Goal: Communication & Community: Answer question/provide support

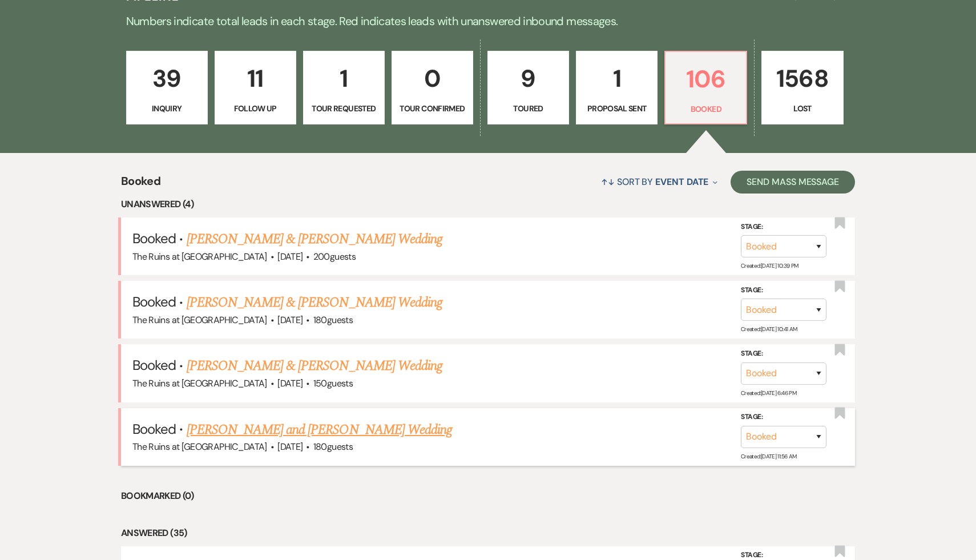
click at [333, 429] on link "[PERSON_NAME] and [PERSON_NAME] Wedding" at bounding box center [320, 430] width 266 height 21
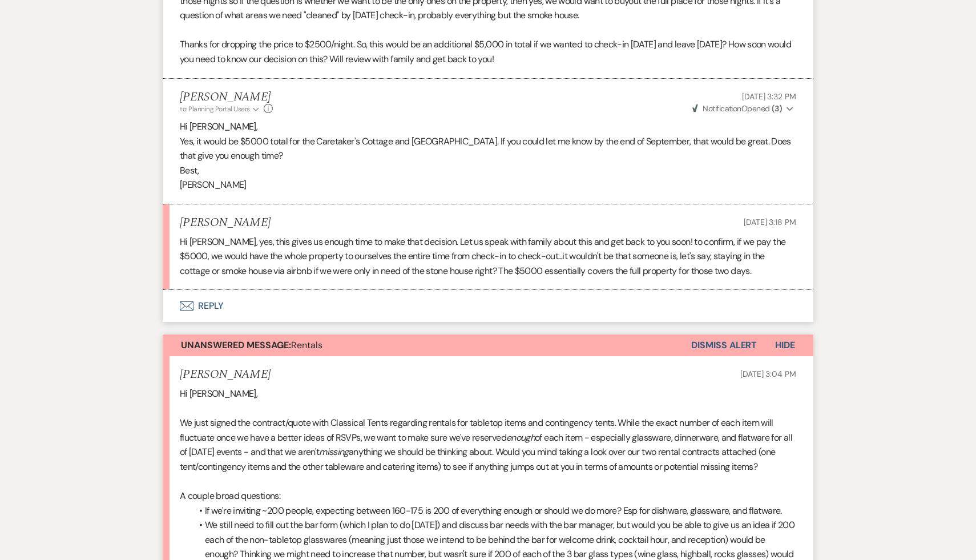
scroll to position [722, 0]
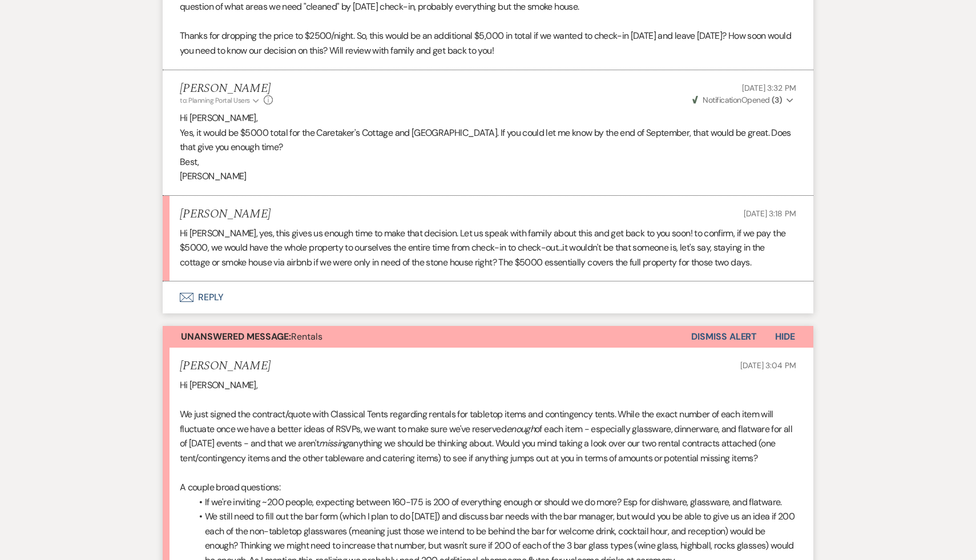
click at [202, 297] on button "Envelope Reply" at bounding box center [488, 298] width 651 height 32
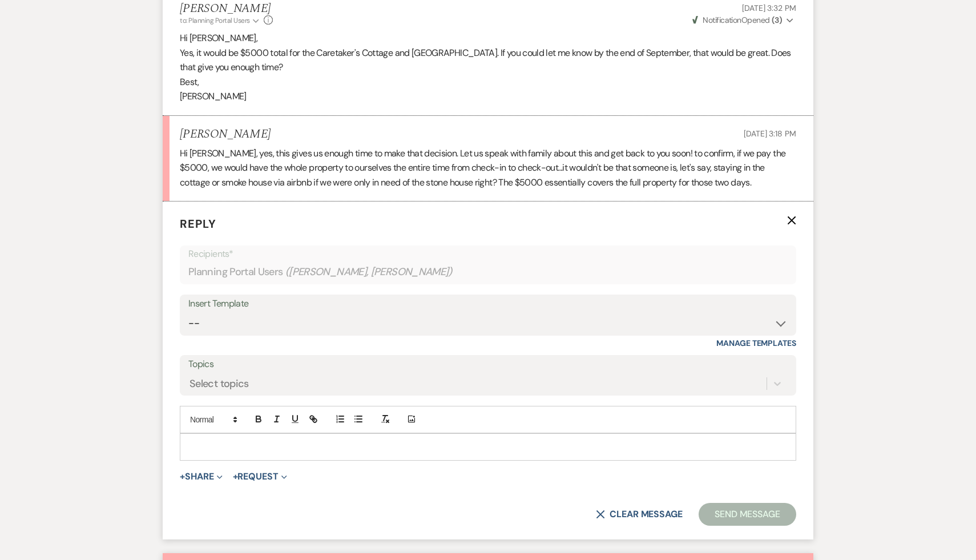
scroll to position [863, 0]
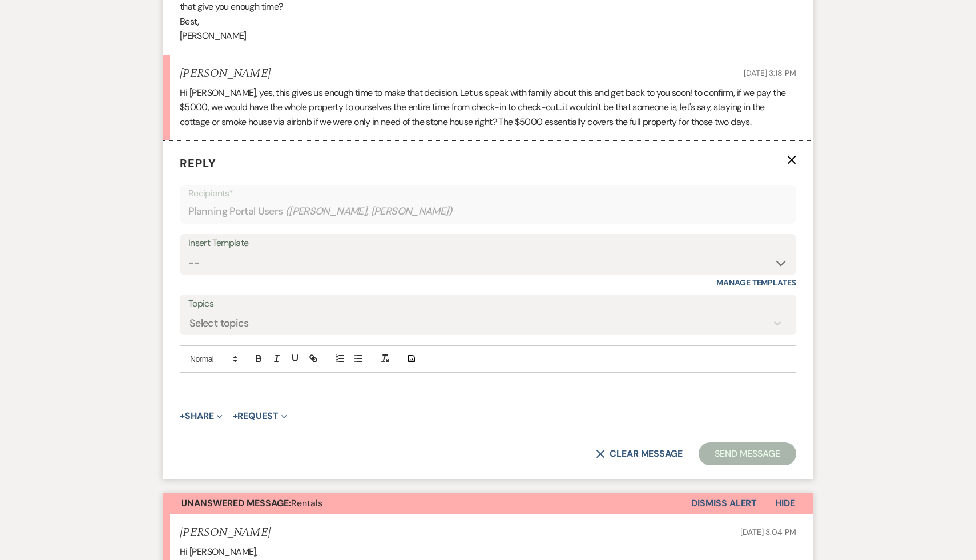
click at [242, 387] on p at bounding box center [488, 386] width 598 height 13
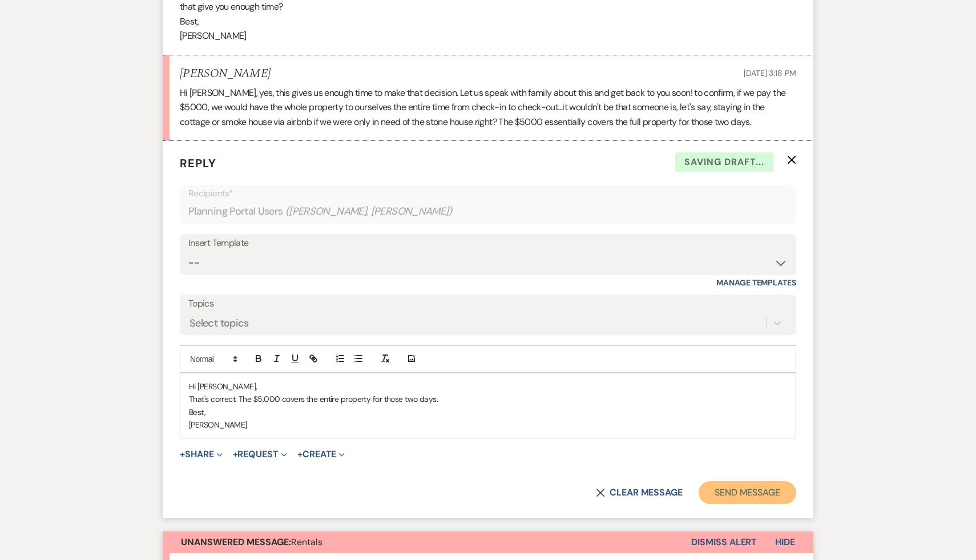
click at [750, 491] on button "Send Message" at bounding box center [748, 492] width 98 height 23
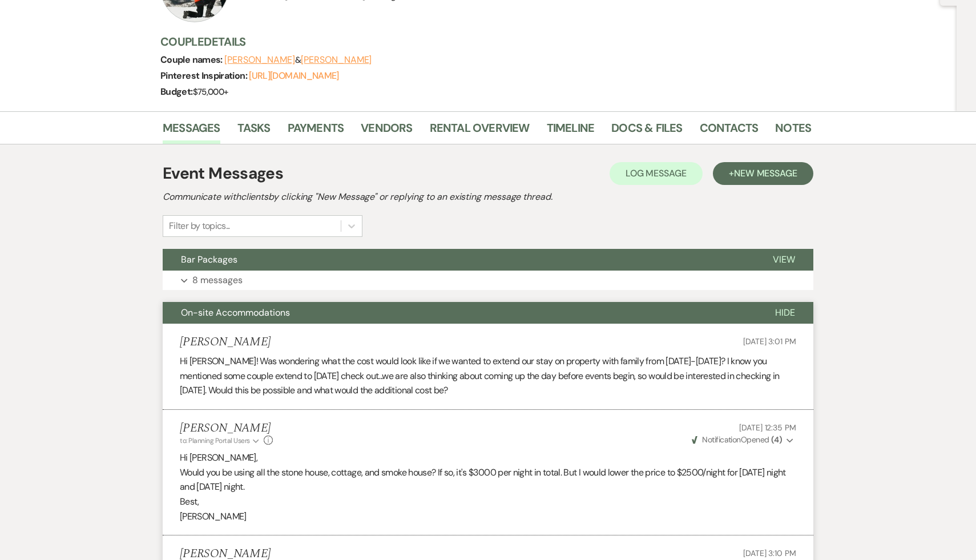
scroll to position [0, 0]
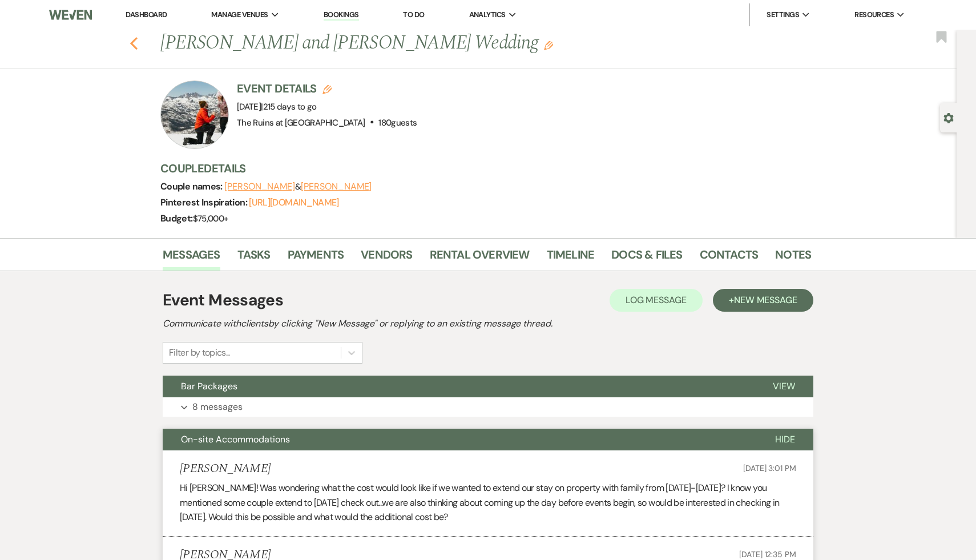
click at [133, 41] on use "button" at bounding box center [133, 43] width 7 height 13
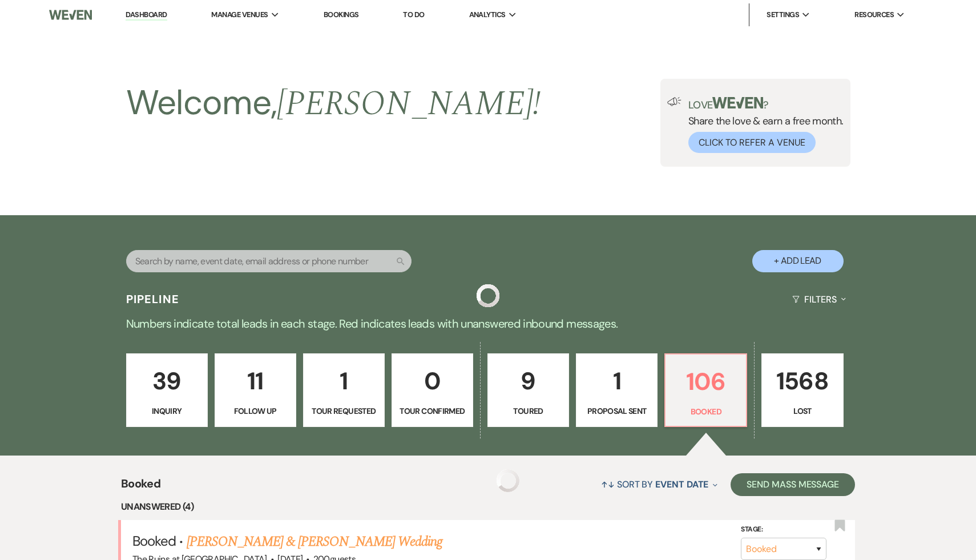
scroll to position [303, 0]
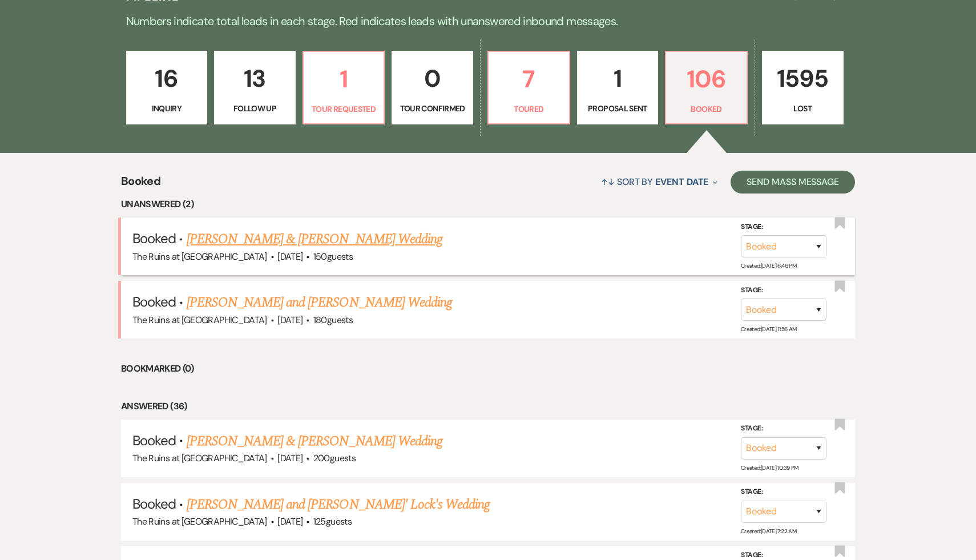
click at [323, 243] on link "[PERSON_NAME] & [PERSON_NAME] Wedding" at bounding box center [315, 239] width 256 height 21
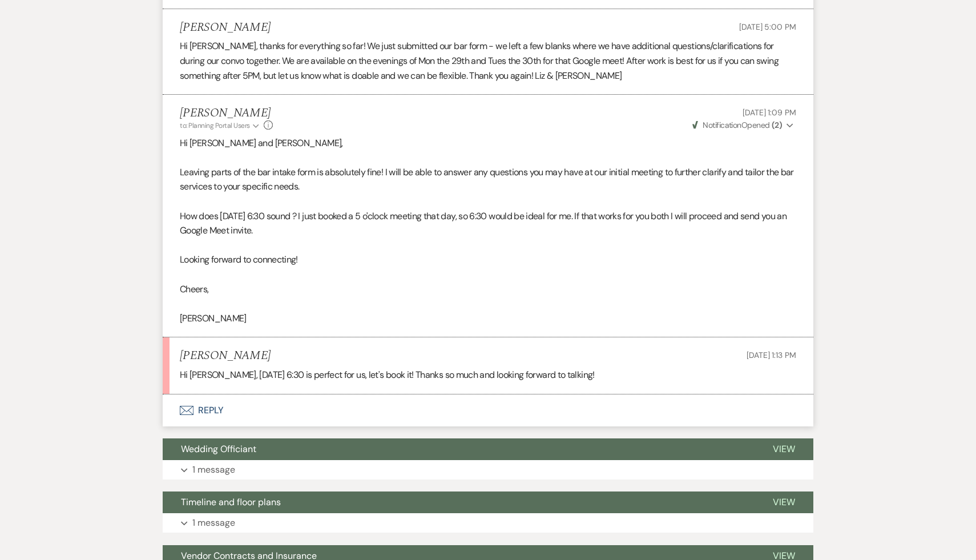
scroll to position [1165, 0]
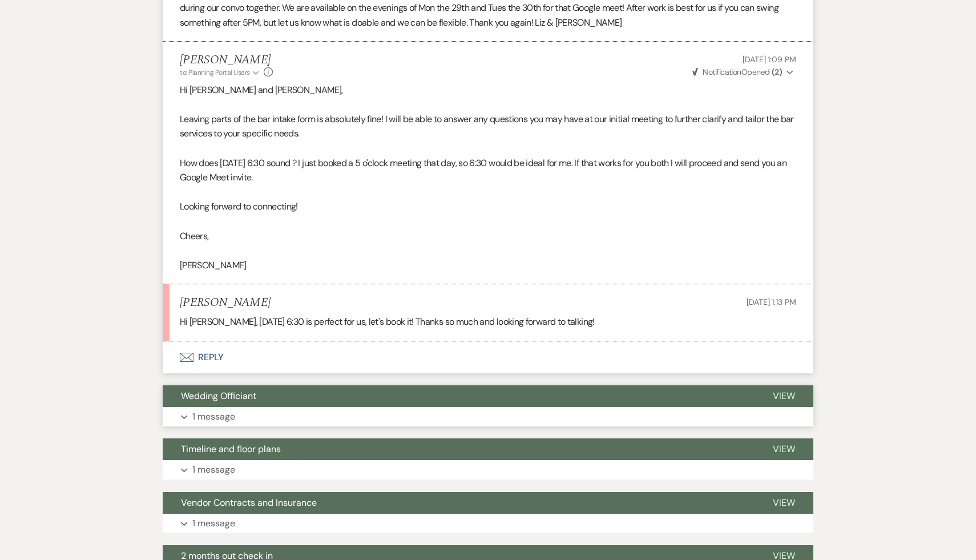
click at [235, 402] on span "Wedding Officiant" at bounding box center [218, 396] width 75 height 12
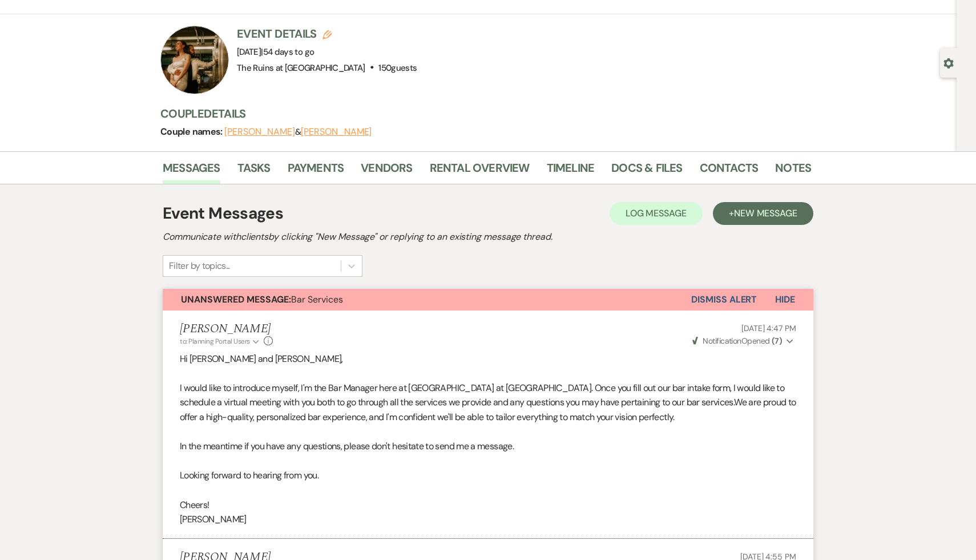
scroll to position [0, 0]
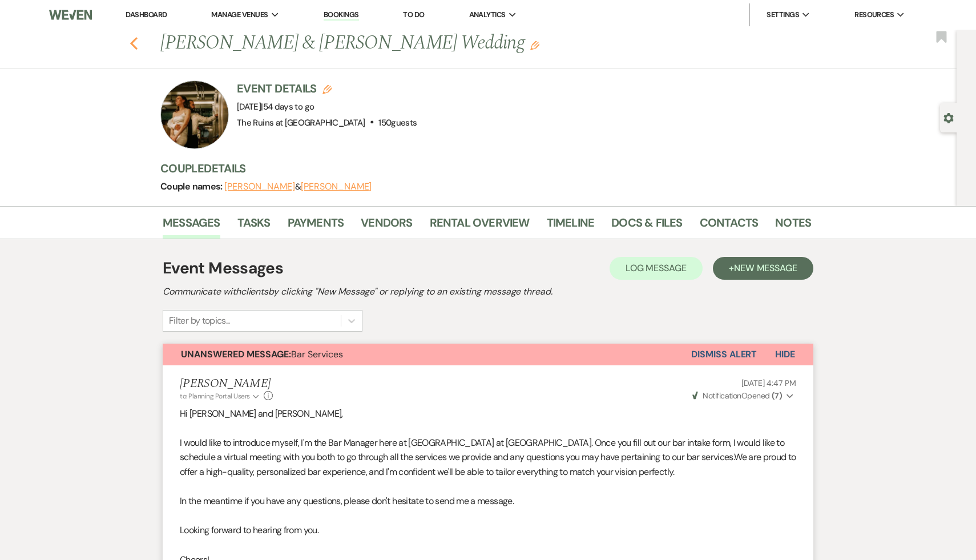
click at [134, 37] on icon "Previous" at bounding box center [134, 44] width 9 height 14
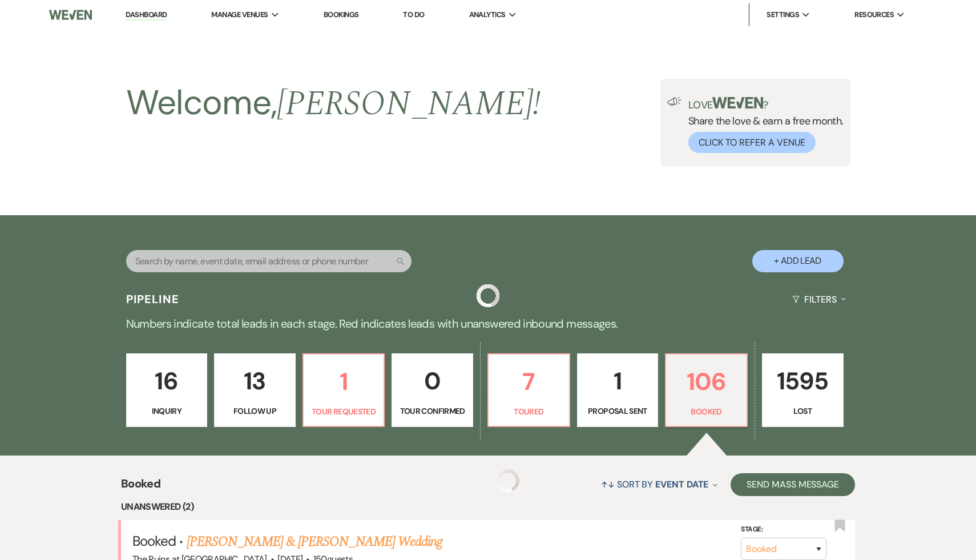
scroll to position [303, 0]
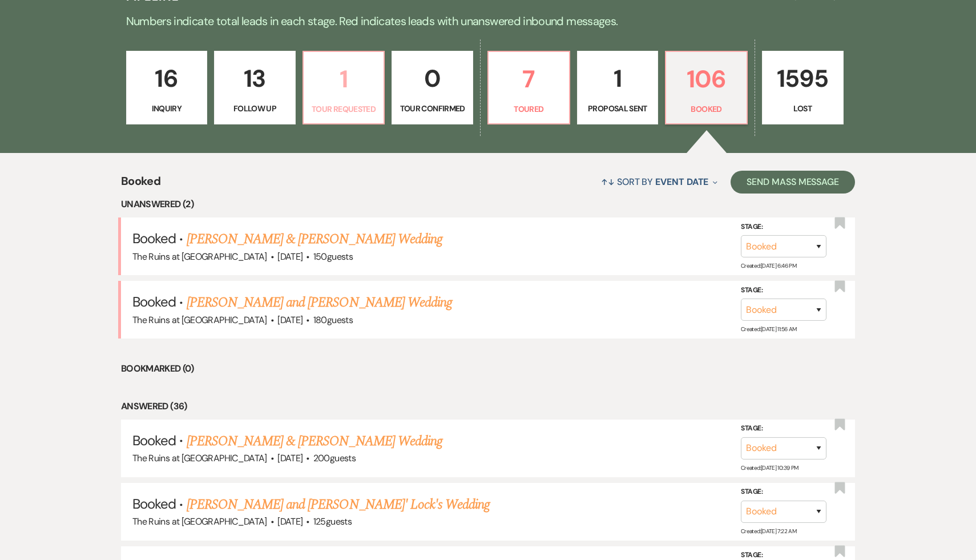
click at [341, 84] on p "1" at bounding box center [344, 79] width 67 height 38
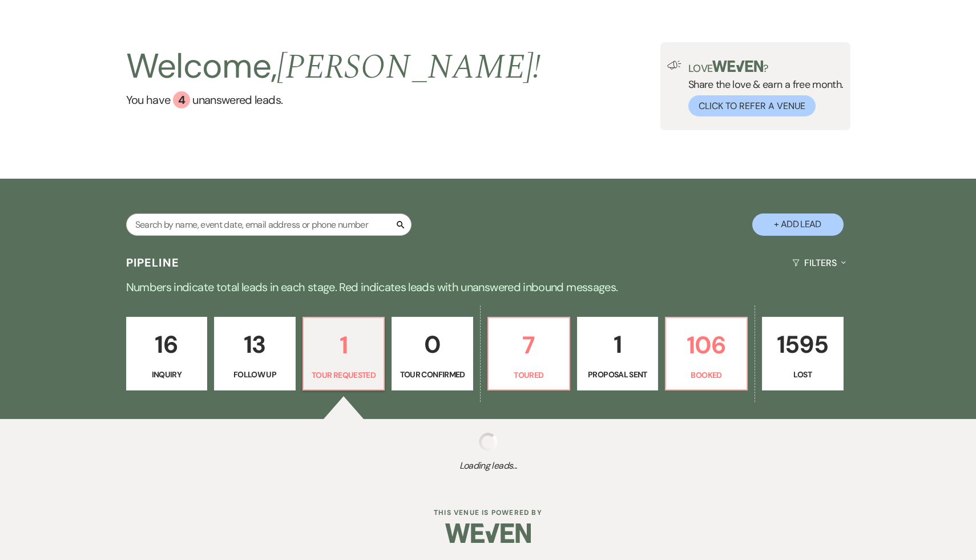
scroll to position [179, 0]
select select "2"
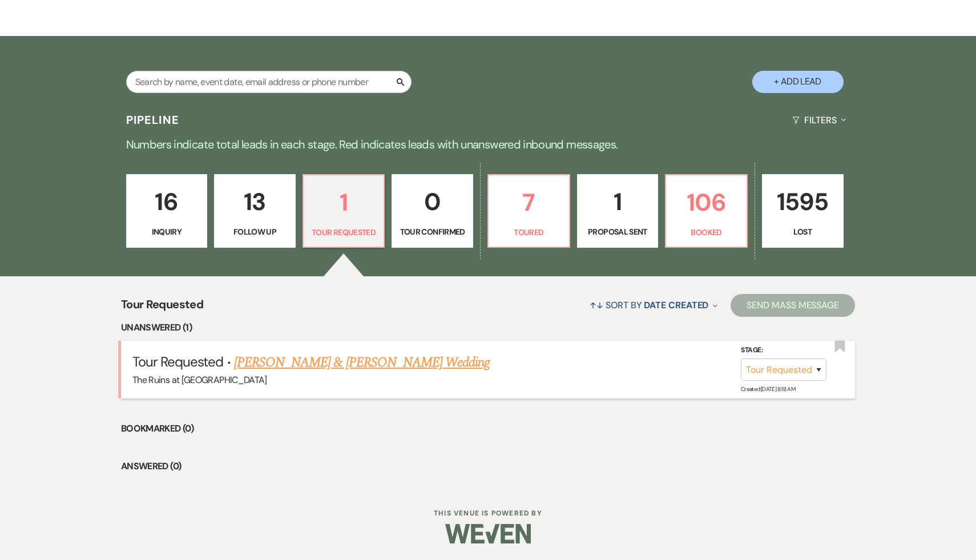
click at [353, 362] on link "[PERSON_NAME] & [PERSON_NAME] Wedding" at bounding box center [362, 362] width 256 height 21
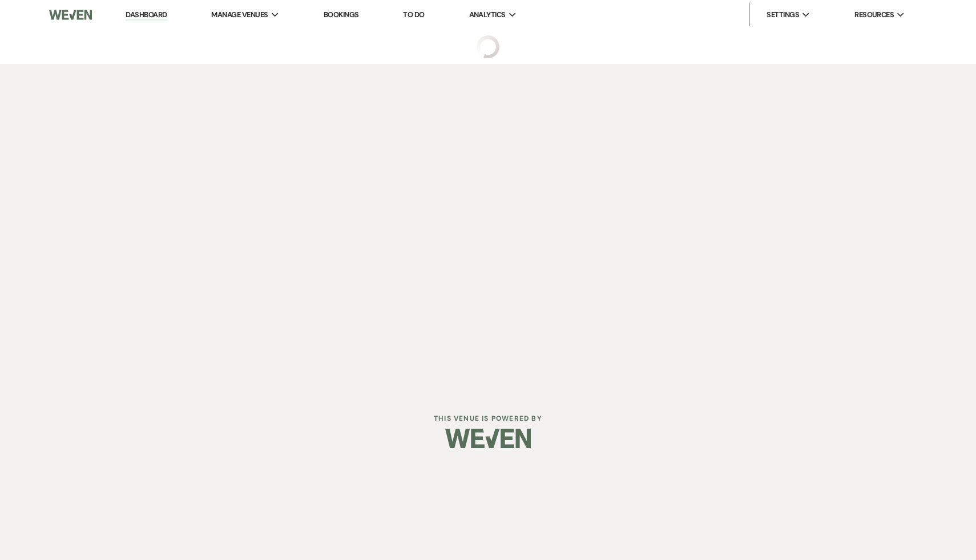
select select "2"
select select "12"
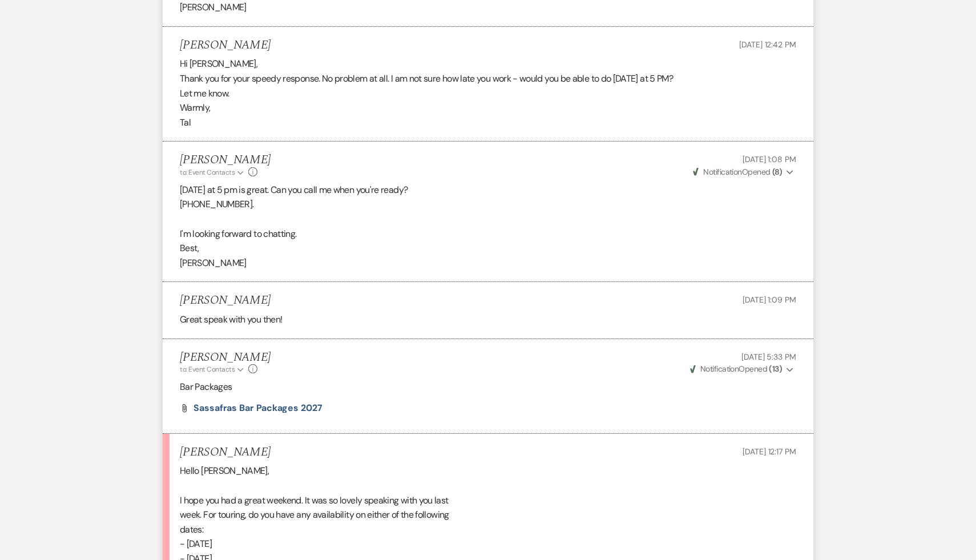
scroll to position [2561, 0]
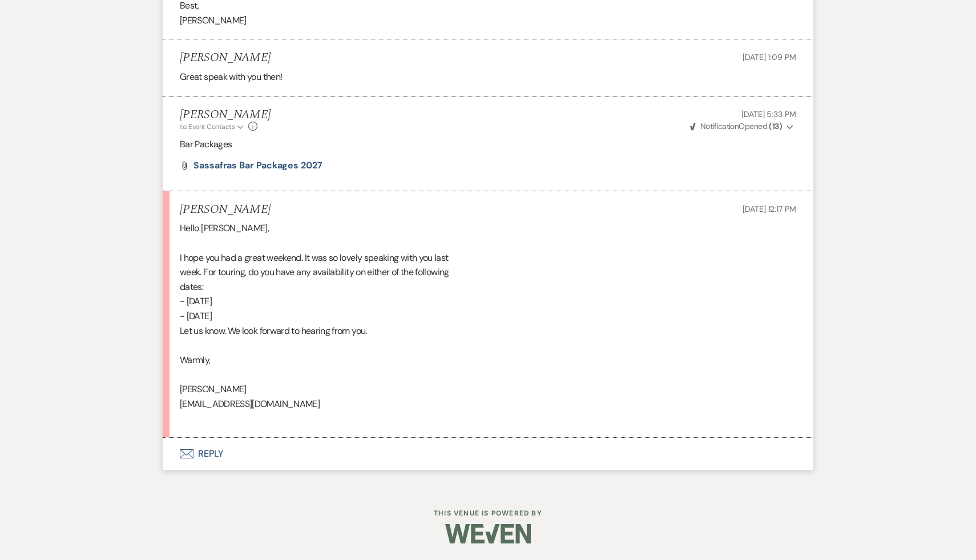
click at [560, 324] on div "Hello [PERSON_NAME], I hope you had a great weekend. It was so lovely speaking …" at bounding box center [488, 323] width 617 height 204
click at [211, 455] on button "Envelope Reply" at bounding box center [488, 454] width 651 height 32
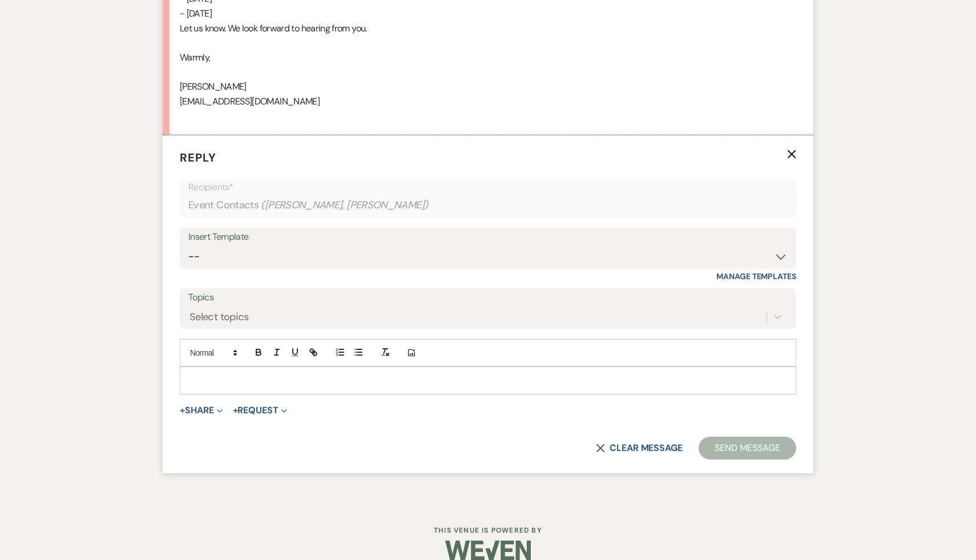
scroll to position [2881, 0]
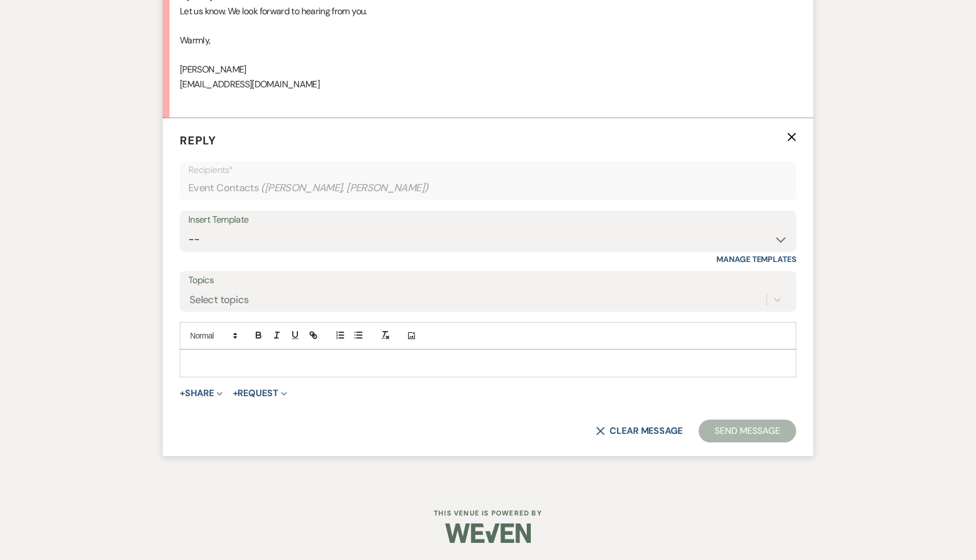
click at [256, 360] on p at bounding box center [488, 363] width 598 height 13
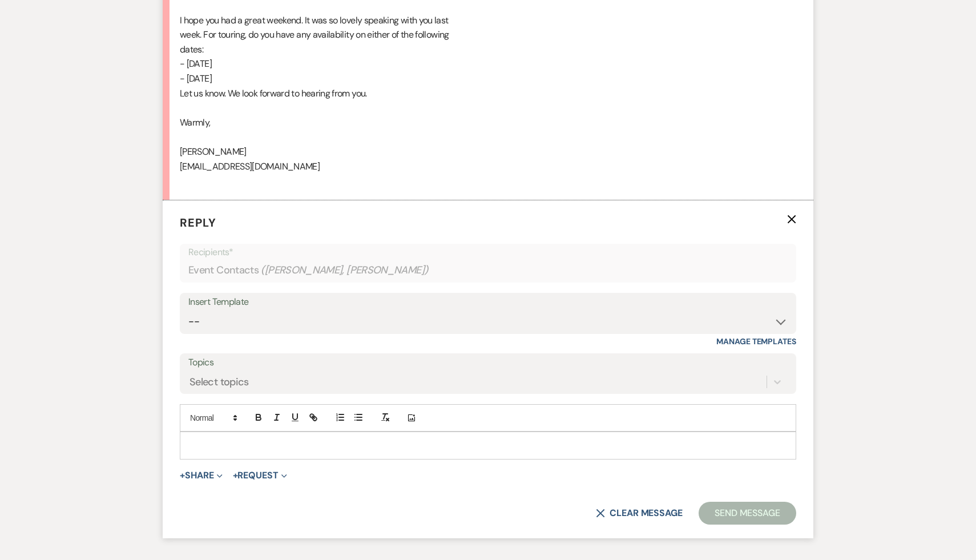
scroll to position [2851, 0]
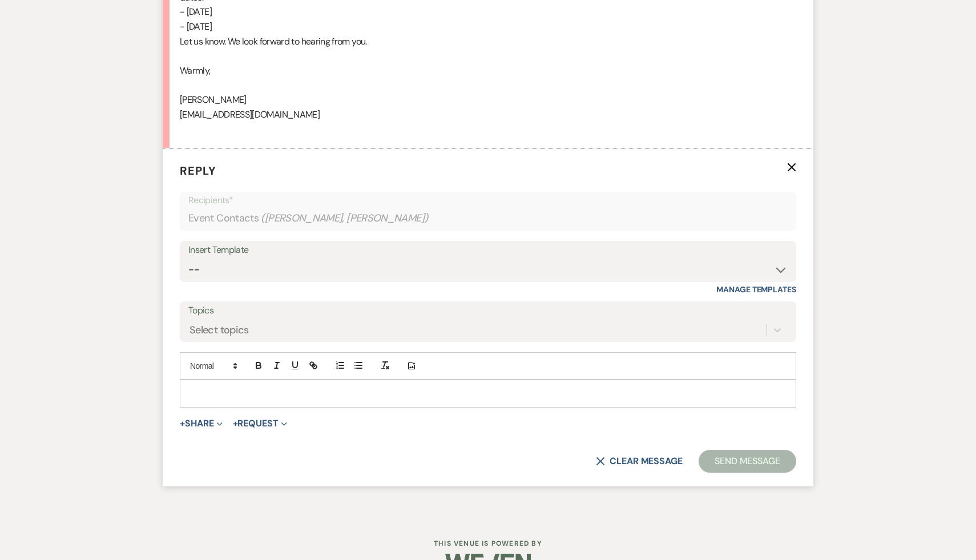
click at [301, 390] on p at bounding box center [488, 393] width 598 height 13
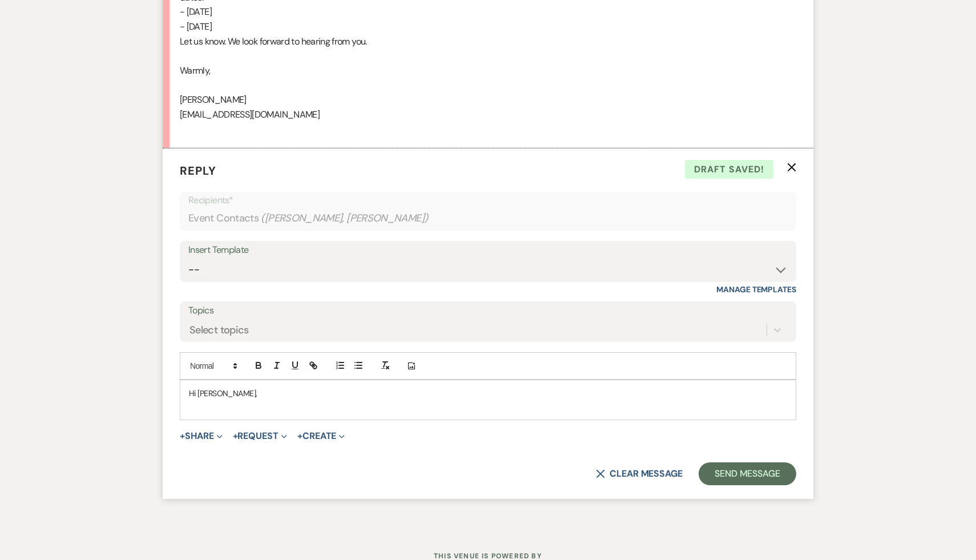
drag, startPoint x: 303, startPoint y: 9, endPoint x: 172, endPoint y: 7, distance: 130.8
click at [172, 7] on li "[PERSON_NAME] [DATE] 12:17 PM Hello [PERSON_NAME], I hope you had a great weeke…" at bounding box center [488, 25] width 651 height 247
copy div "- [DATE]"
click at [189, 409] on p at bounding box center [488, 406] width 598 height 13
click at [194, 403] on span "- [DATE]" at bounding box center [203, 406] width 28 height 10
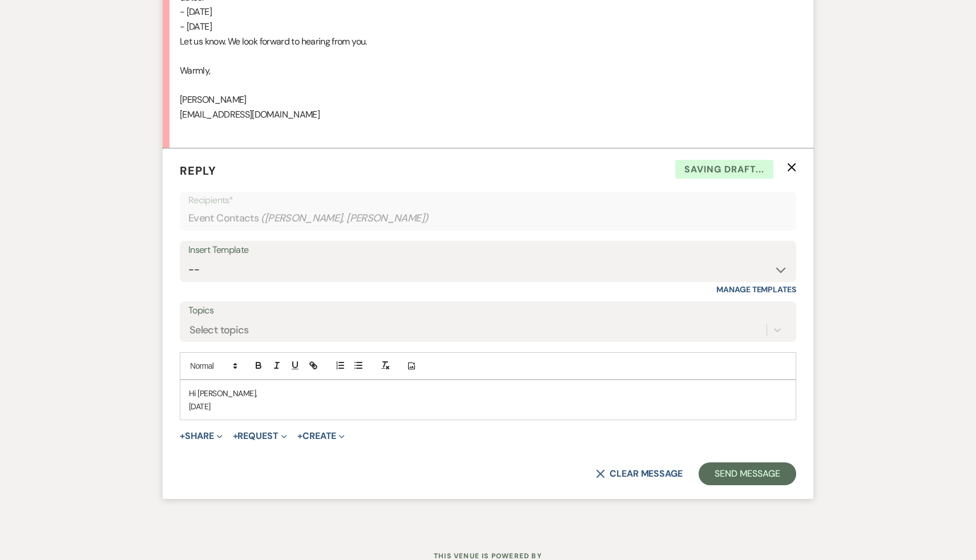
click at [324, 401] on p "[DATE]" at bounding box center [488, 406] width 598 height 13
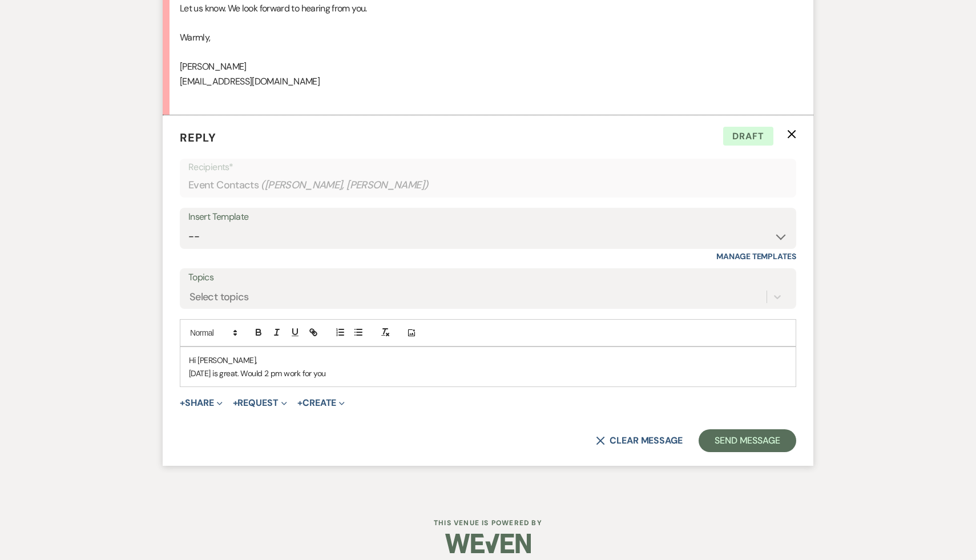
scroll to position [2894, 0]
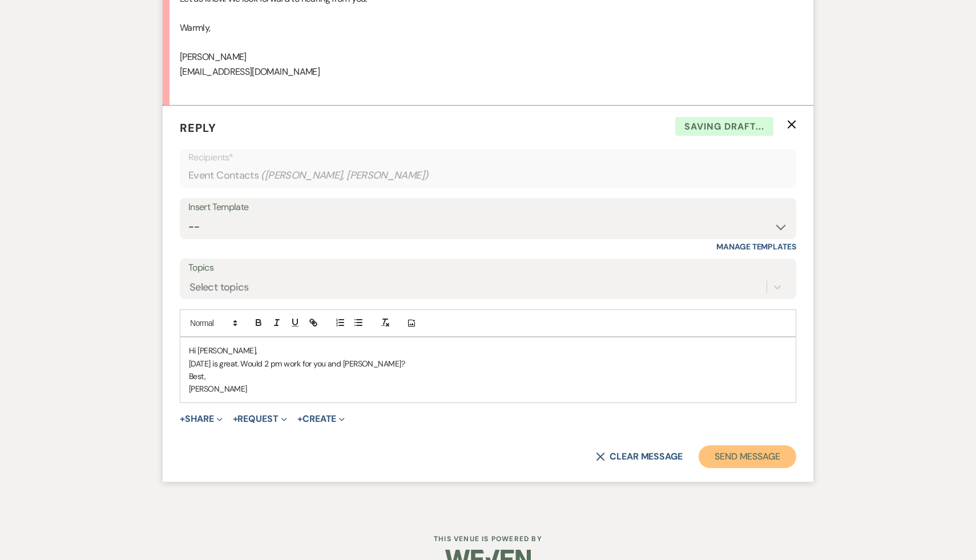
click at [733, 457] on button "Send Message" at bounding box center [748, 456] width 98 height 23
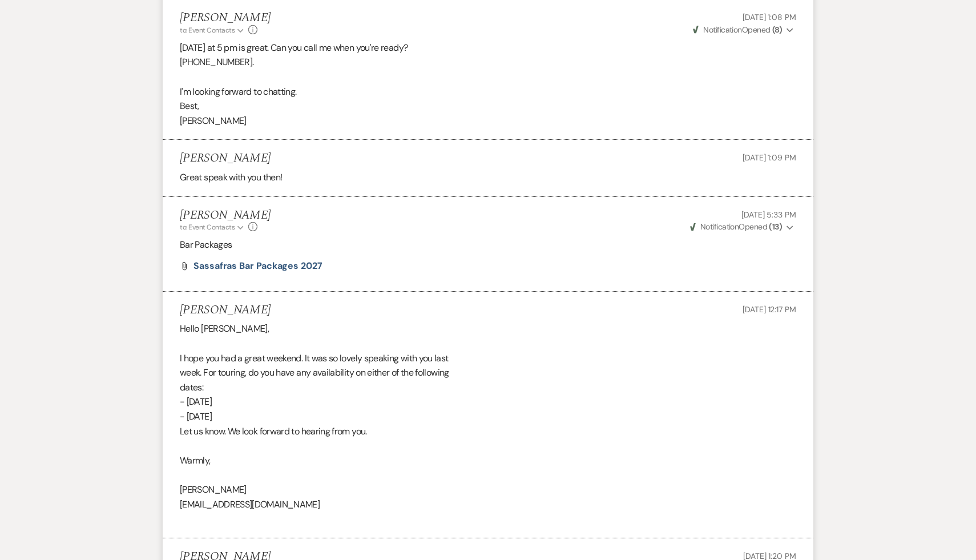
scroll to position [2462, 0]
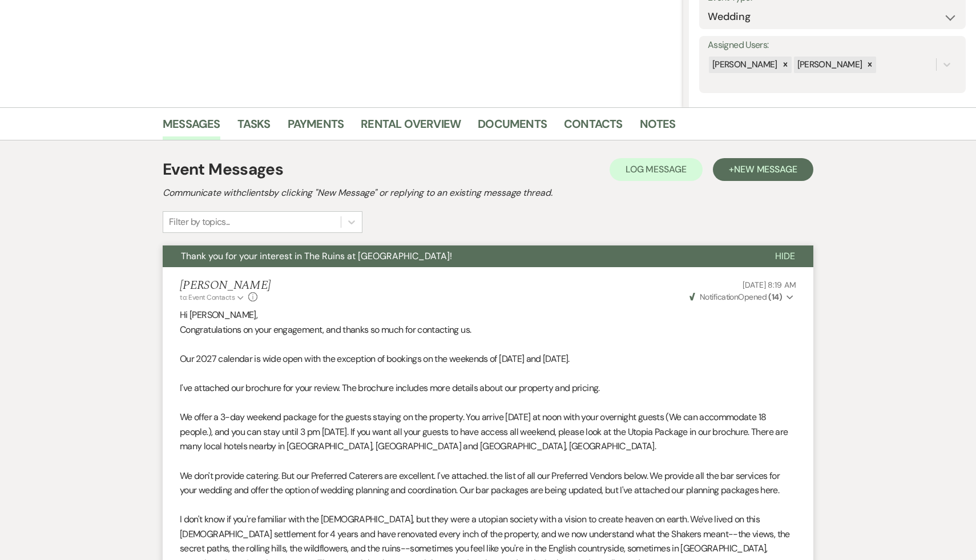
select select "2"
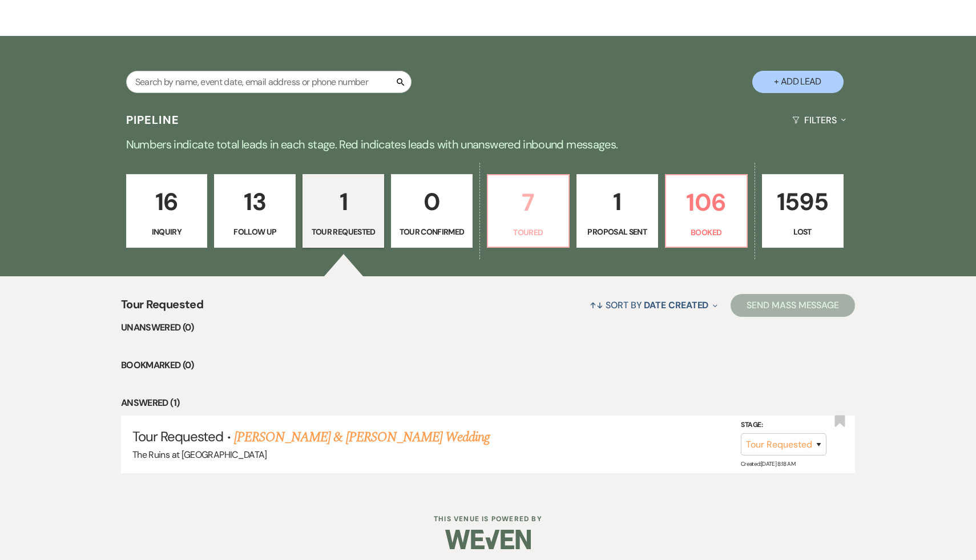
click at [521, 203] on p "7" at bounding box center [528, 202] width 67 height 38
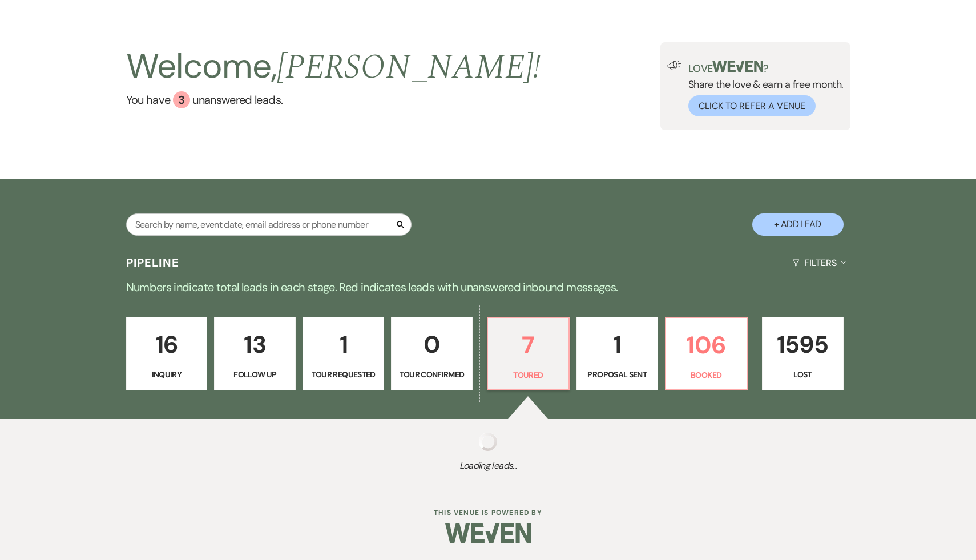
scroll to position [179, 0]
select select "5"
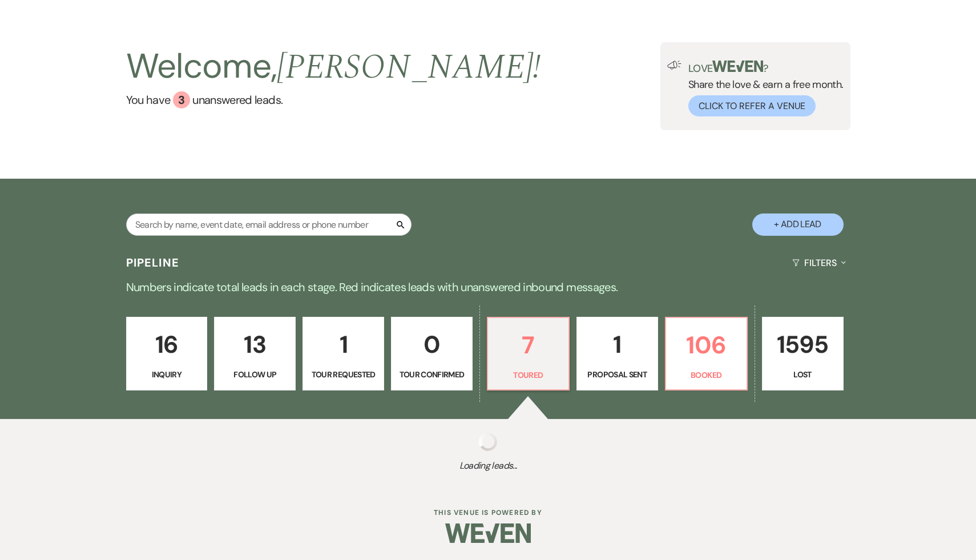
select select "5"
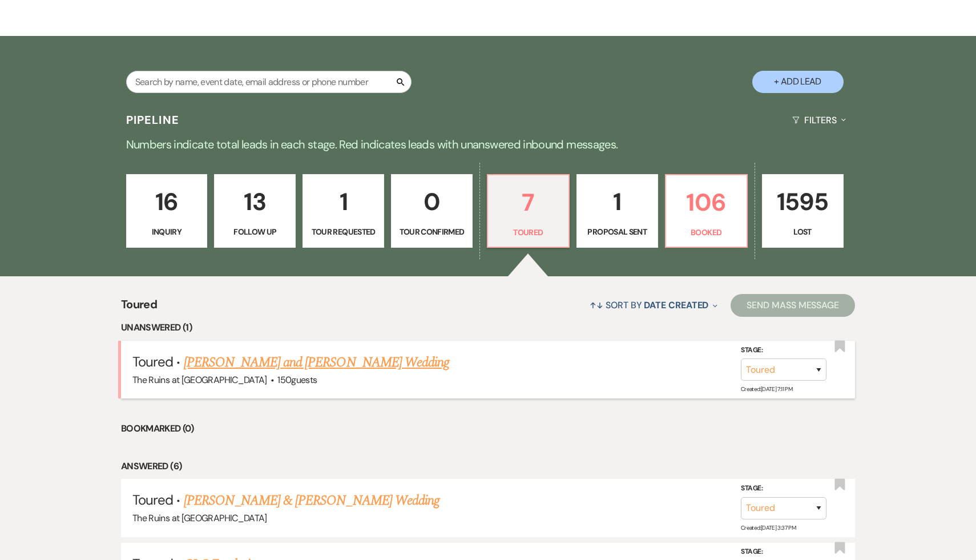
click at [307, 361] on link "[PERSON_NAME] and [PERSON_NAME] Wedding" at bounding box center [317, 362] width 266 height 21
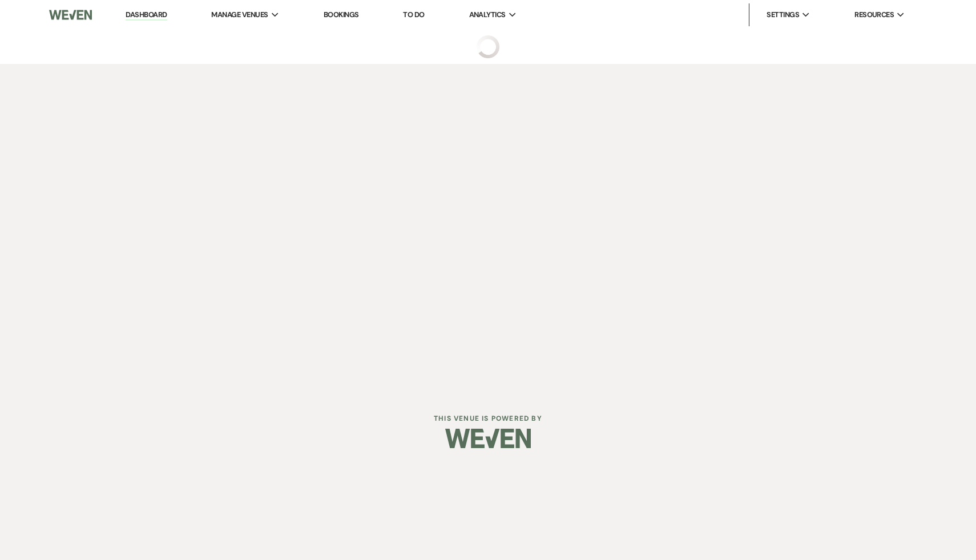
select select "5"
select select "20"
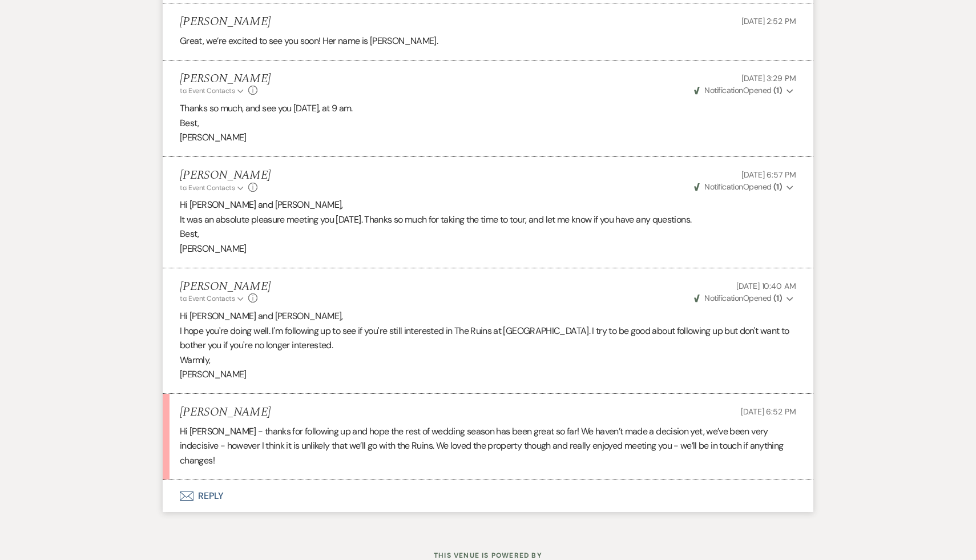
scroll to position [2697, 0]
